Goal: Find specific page/section: Find specific page/section

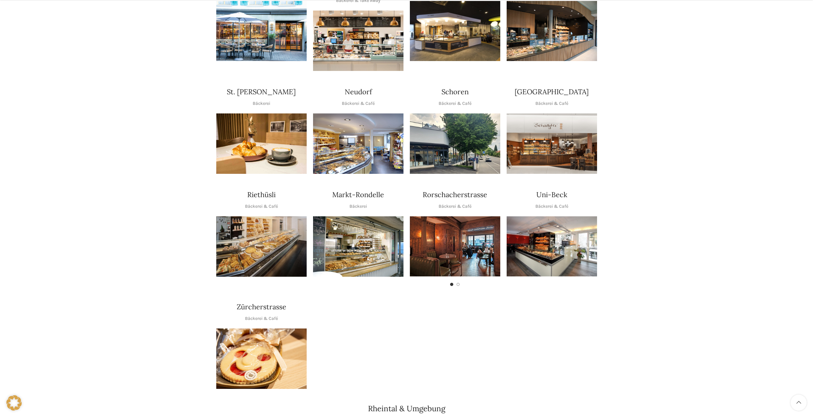
scroll to position [192, 0]
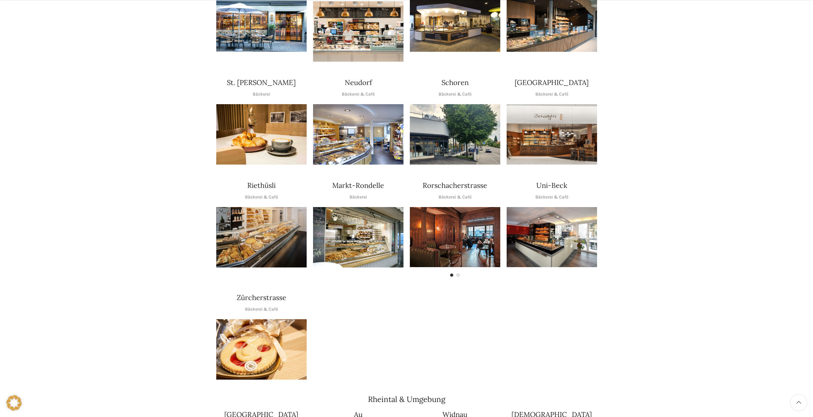
click at [295, 337] on img "1 / 1" at bounding box center [261, 349] width 90 height 60
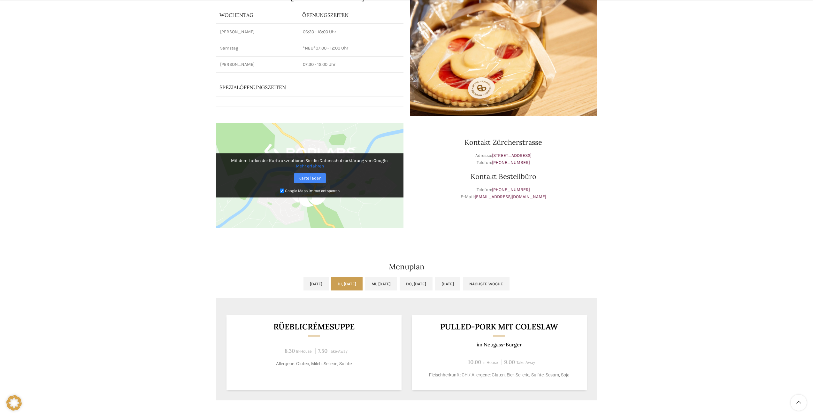
scroll to position [96, 0]
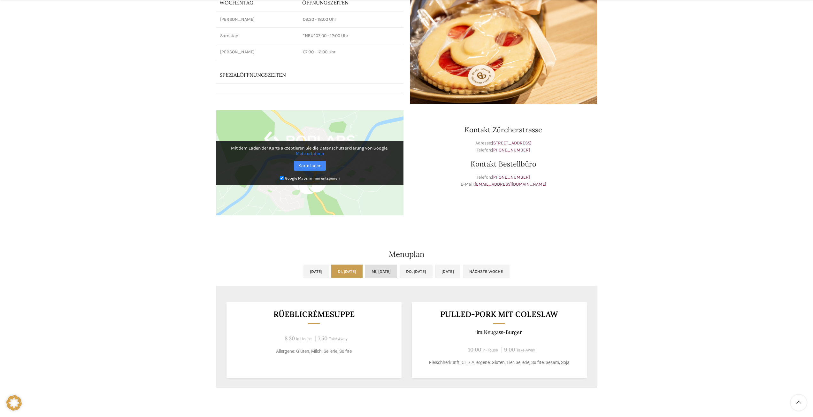
click at [388, 270] on link "Mi, [DATE]" at bounding box center [381, 270] width 32 height 13
click at [430, 272] on link "Do, [DATE]" at bounding box center [415, 270] width 33 height 13
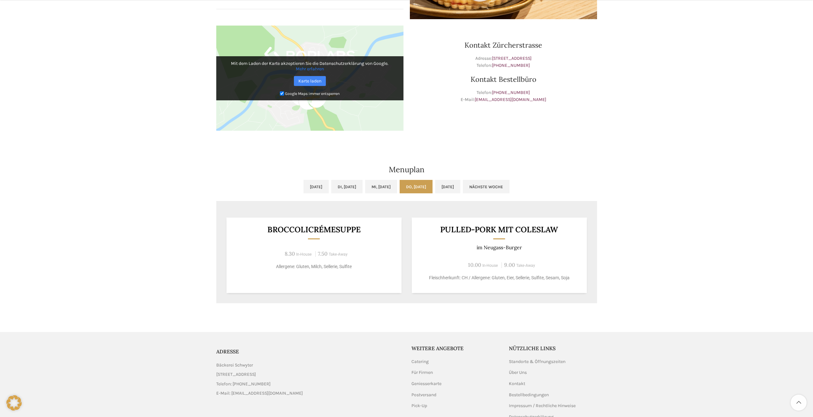
scroll to position [192, 0]
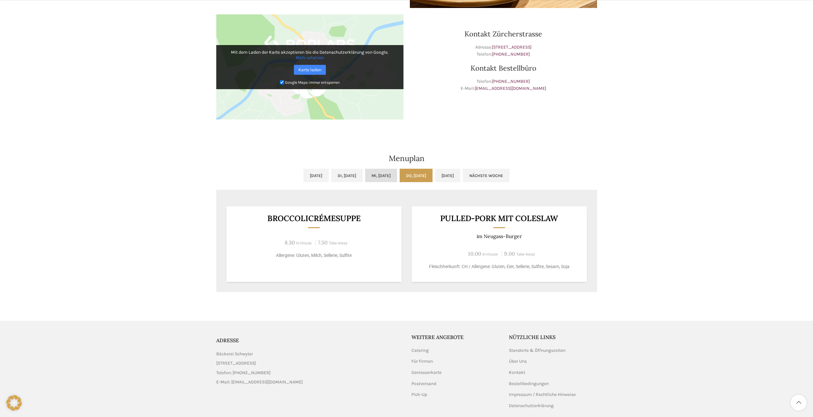
click at [385, 173] on link "Mi, [DATE]" at bounding box center [381, 175] width 32 height 13
